Goal: Navigation & Orientation: Go to known website

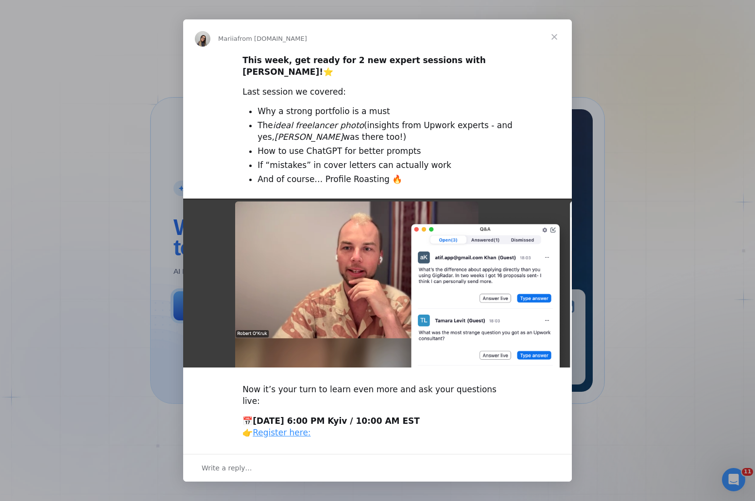
click at [554, 37] on span "Close" at bounding box center [554, 36] width 35 height 35
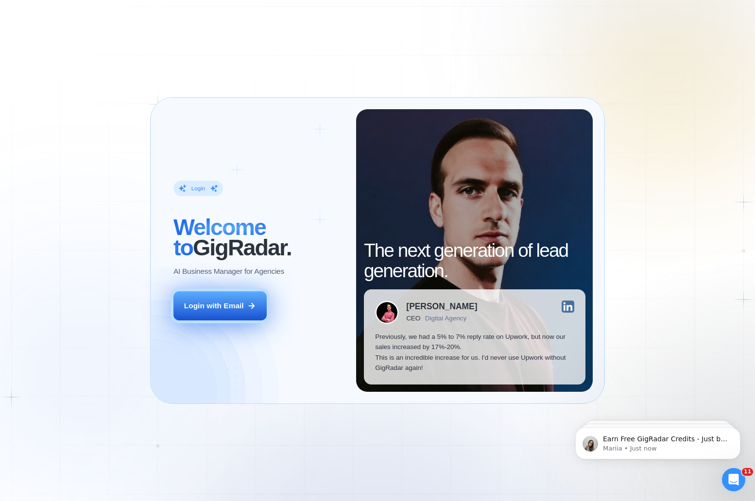
click at [239, 316] on button "Login with Email" at bounding box center [219, 306] width 93 height 29
